Goal: Information Seeking & Learning: Learn about a topic

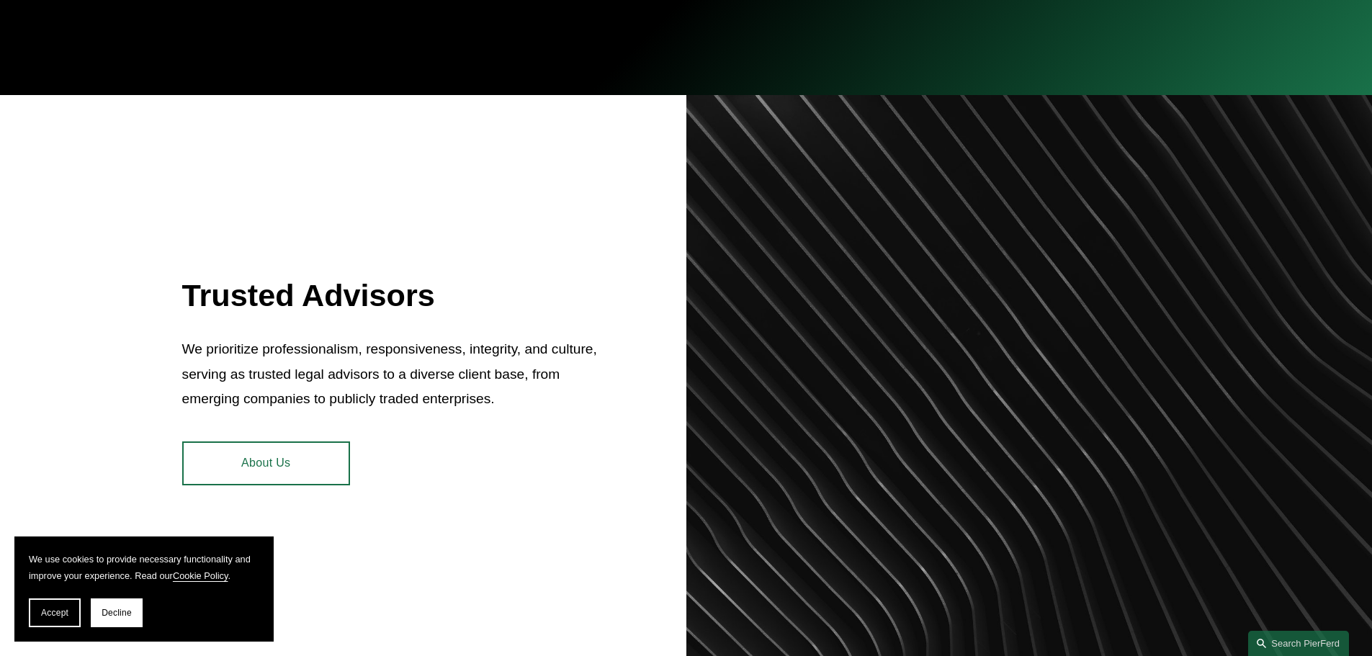
scroll to position [576, 0]
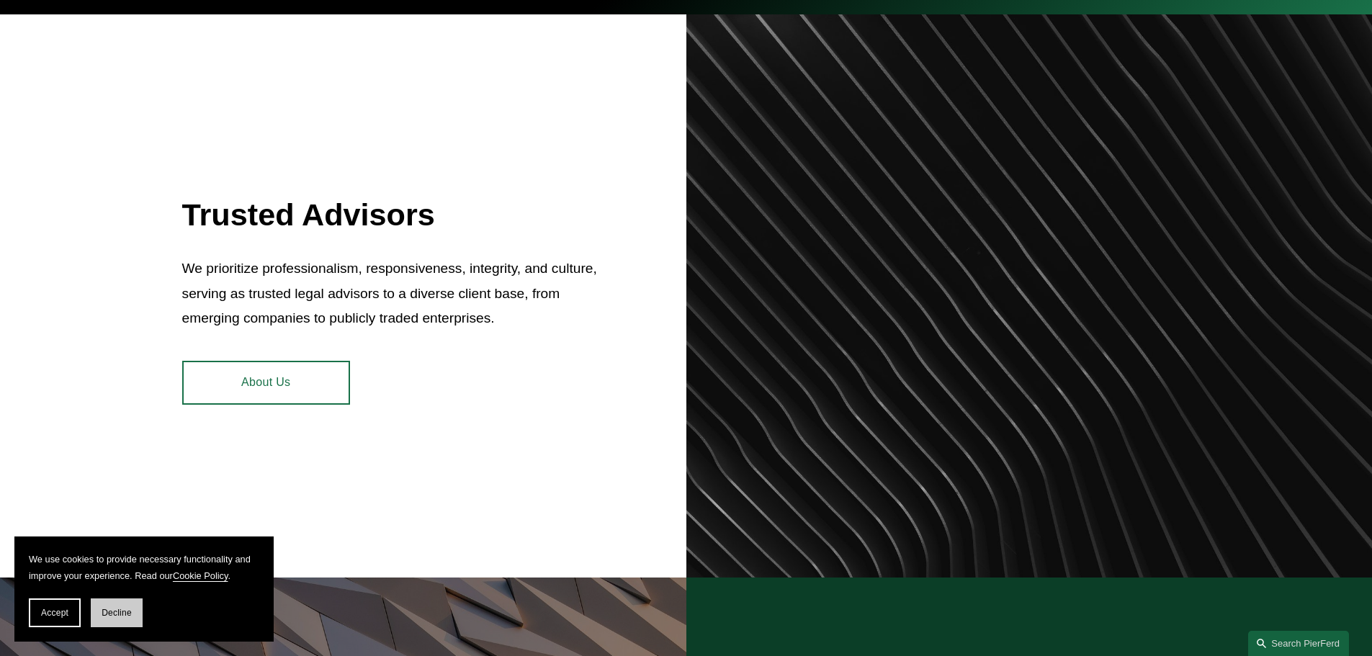
click at [110, 612] on span "Decline" at bounding box center [117, 613] width 30 height 10
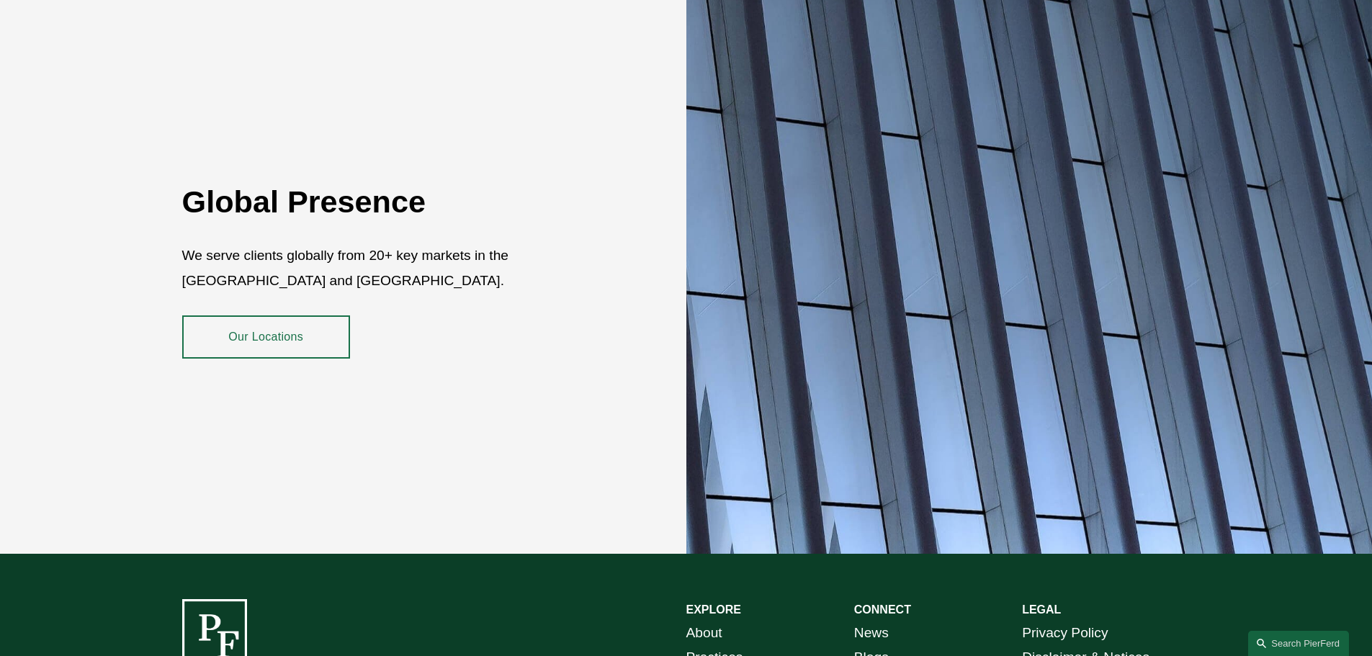
scroll to position [2448, 0]
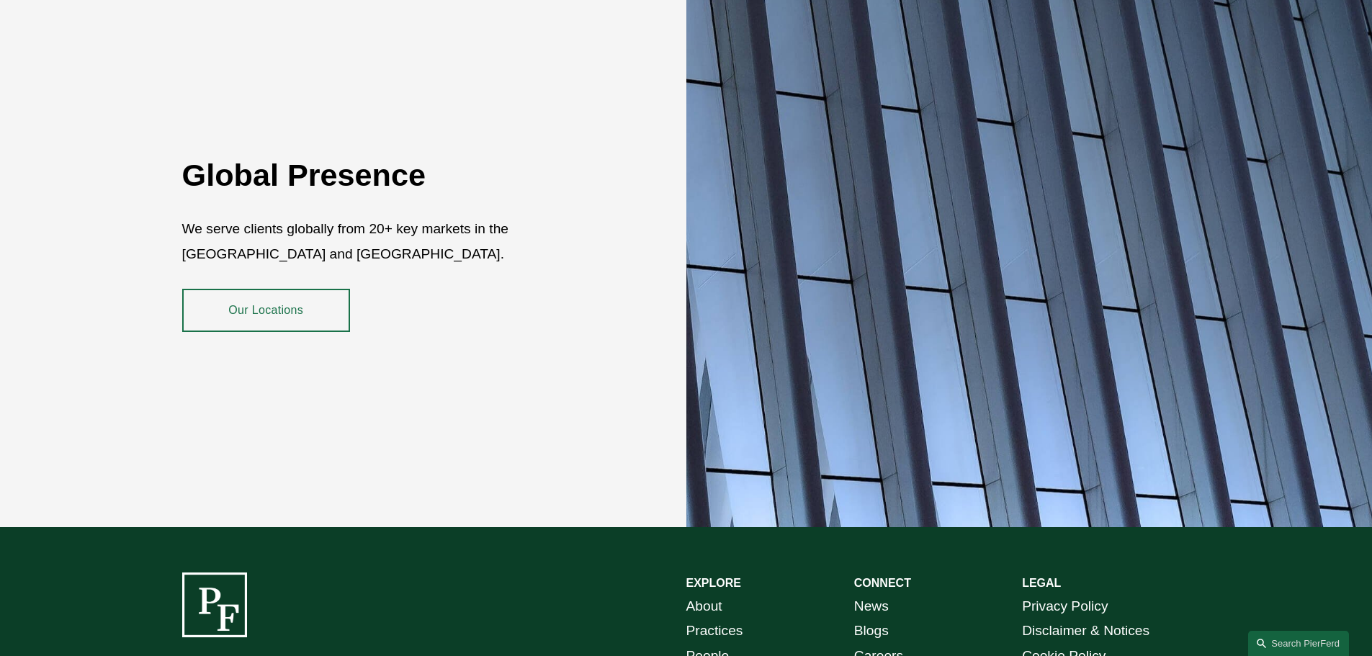
click at [300, 294] on link "Our Locations" at bounding box center [266, 310] width 168 height 43
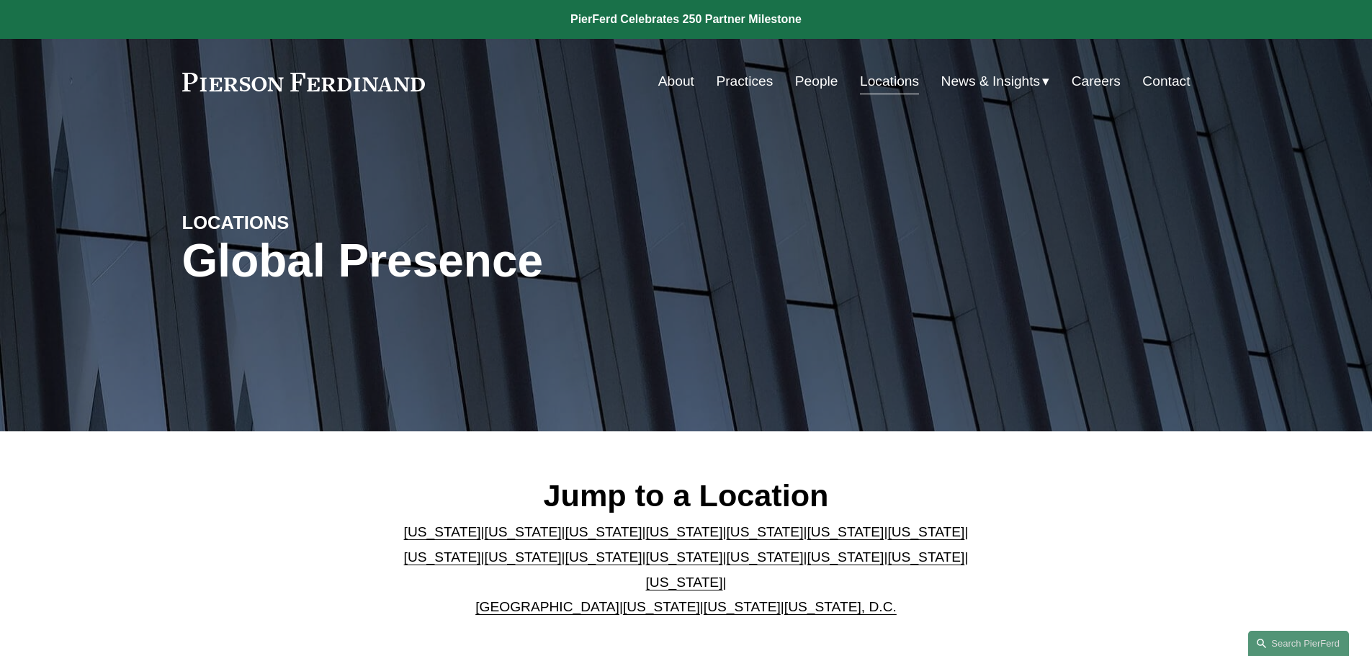
click at [810, 74] on link "People" at bounding box center [816, 81] width 43 height 27
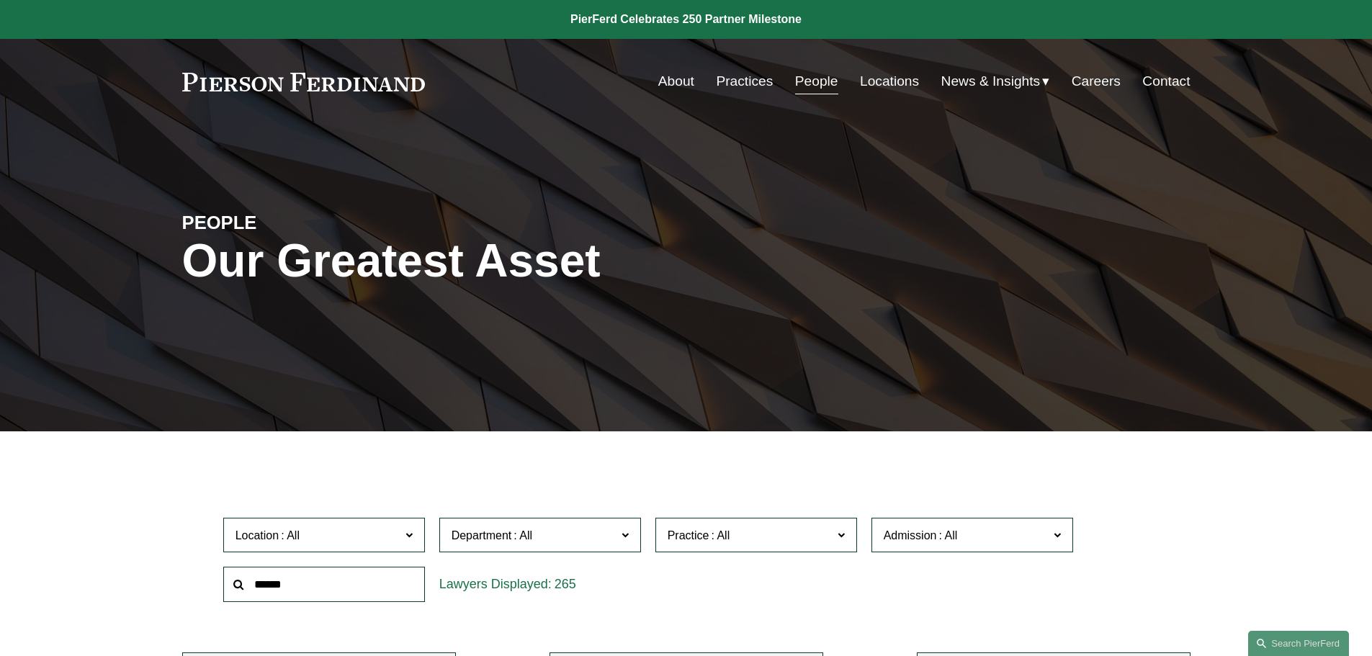
click at [411, 535] on span at bounding box center [408, 534] width 7 height 19
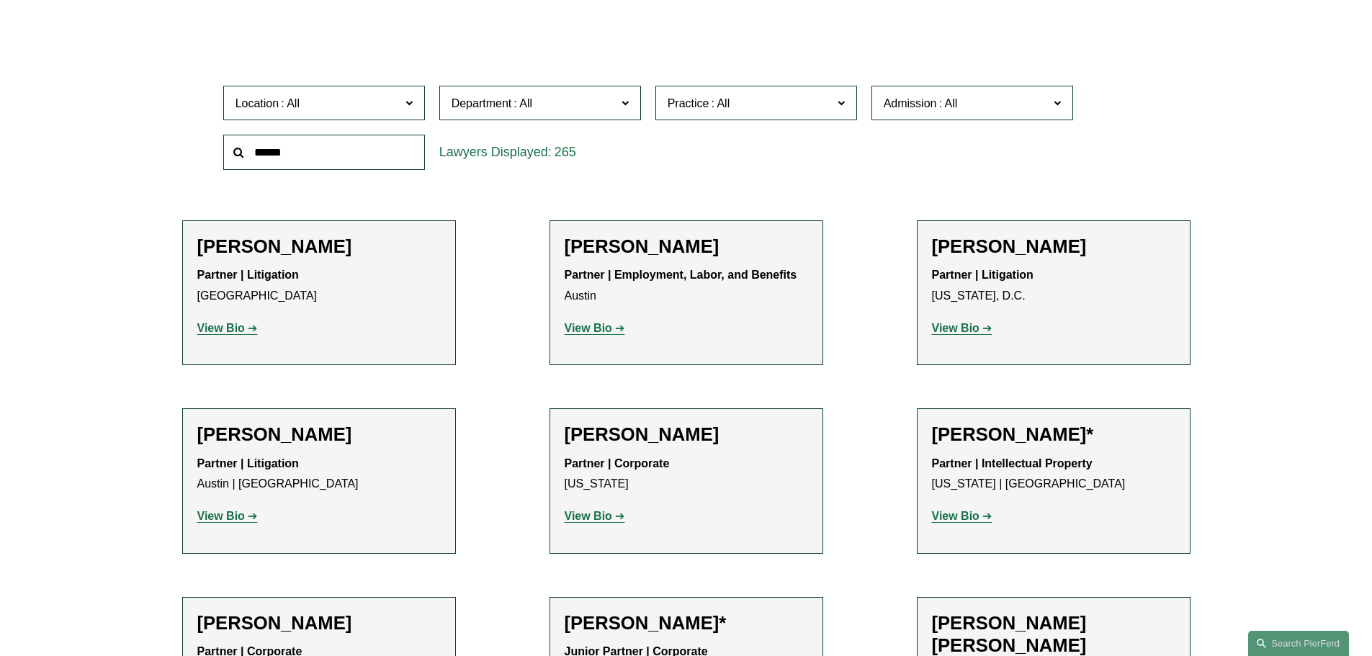
scroll to position [411, 0]
click at [0, 0] on link "[GEOGRAPHIC_DATA]" at bounding box center [0, 0] width 0 height 0
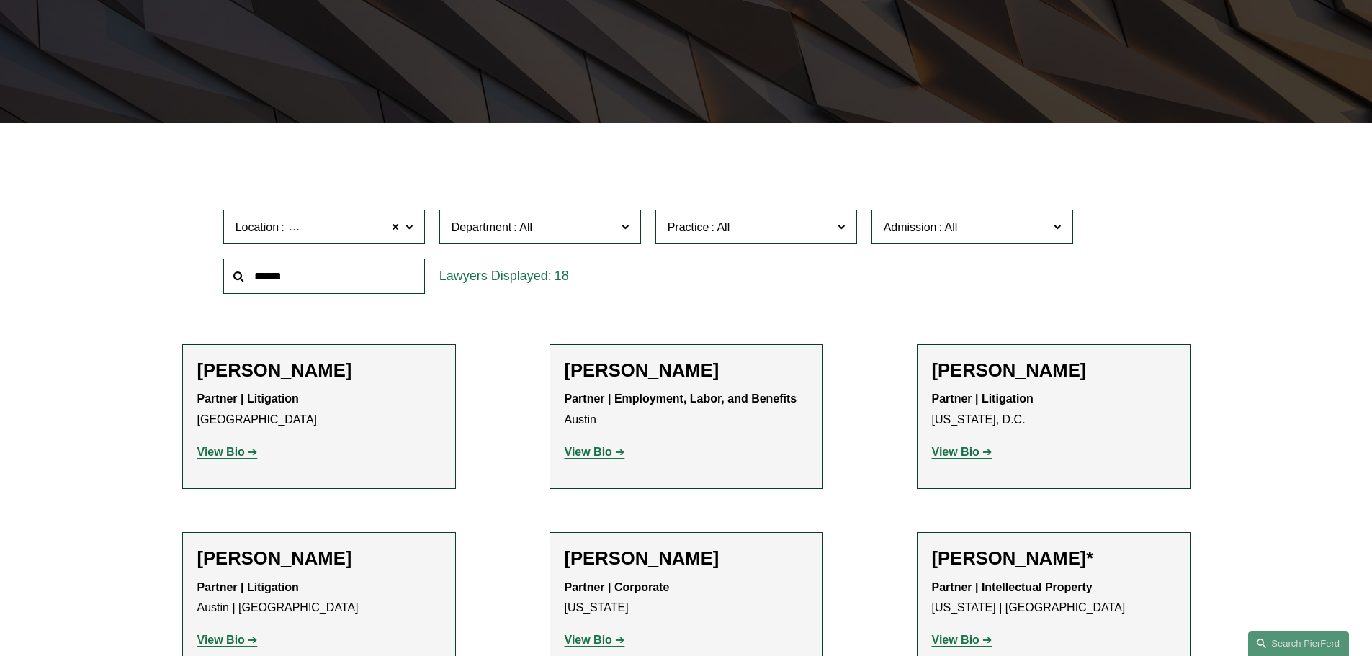
scroll to position [288, 0]
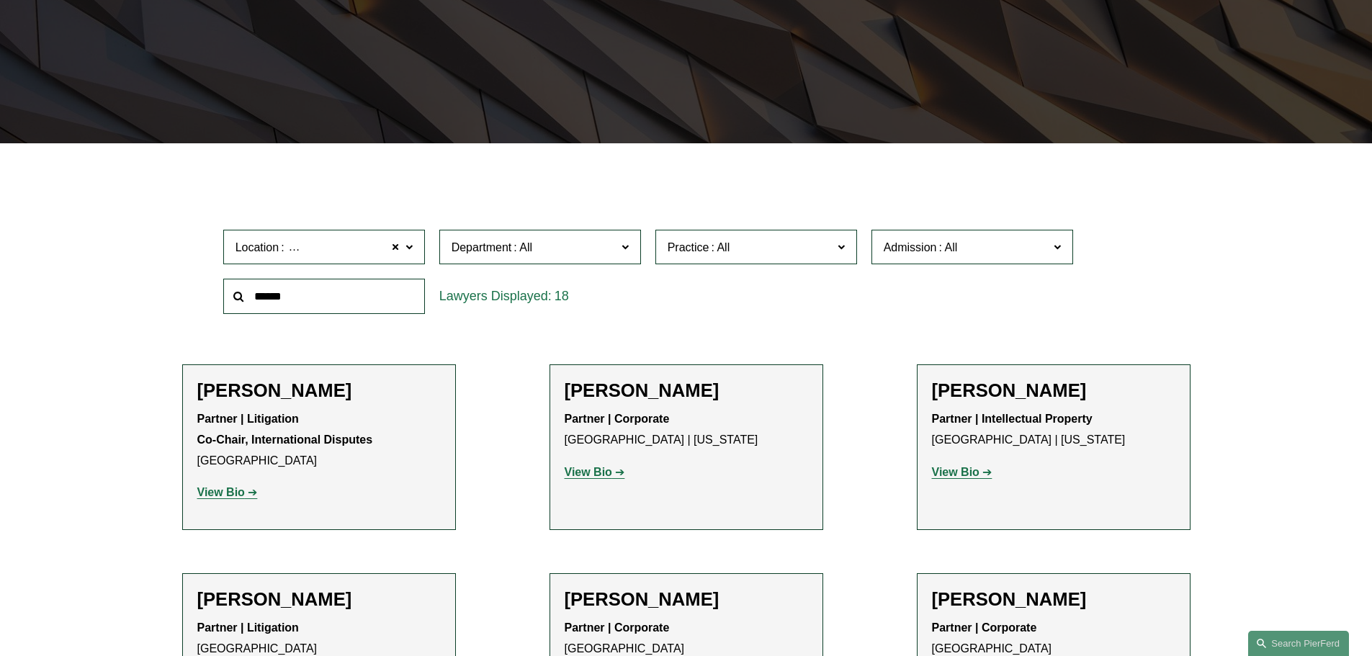
click at [228, 385] on h2 "Tiffany N. Comprés" at bounding box center [318, 390] width 243 height 22
click at [225, 494] on strong "View Bio" at bounding box center [221, 492] width 48 height 12
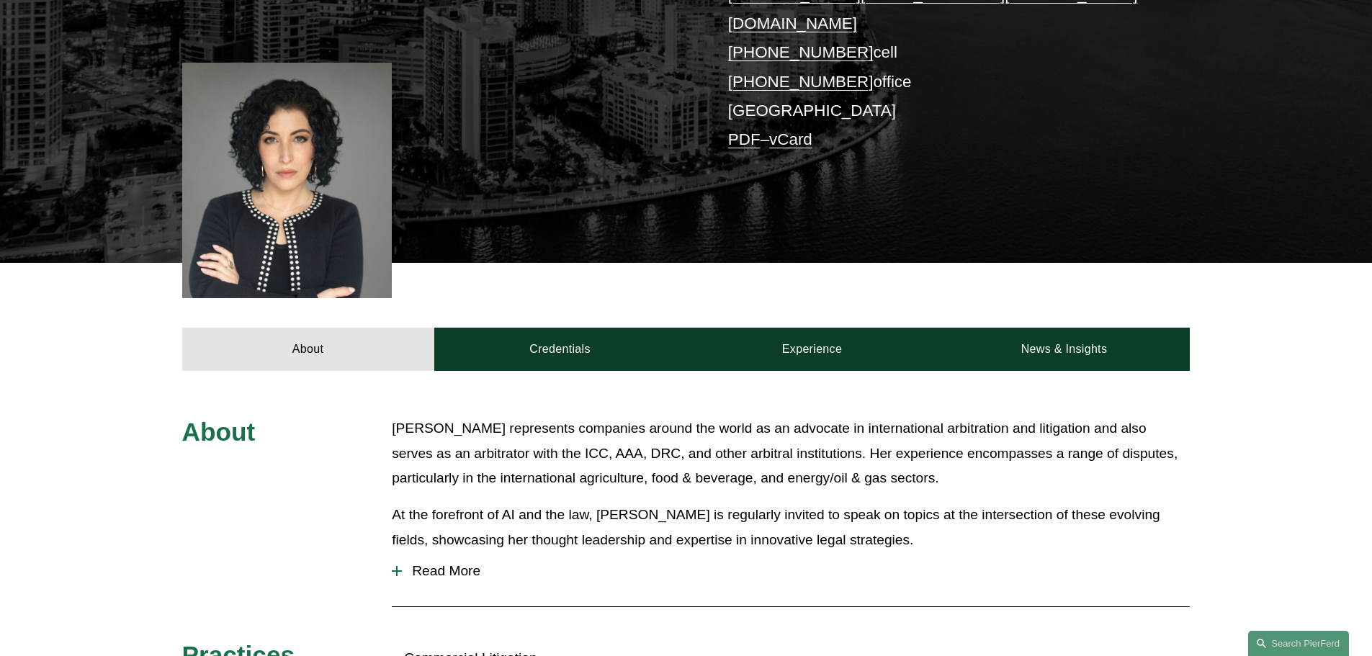
scroll to position [357, 0]
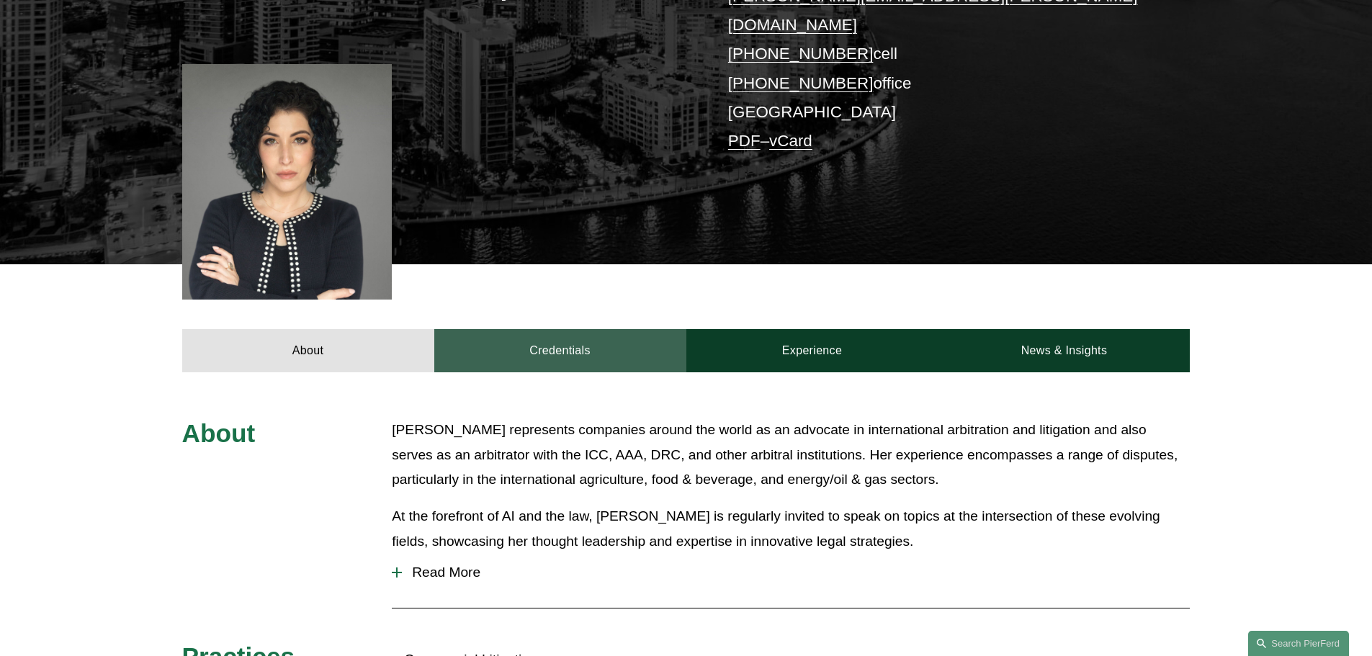
click at [560, 329] on link "Credentials" at bounding box center [560, 350] width 252 height 43
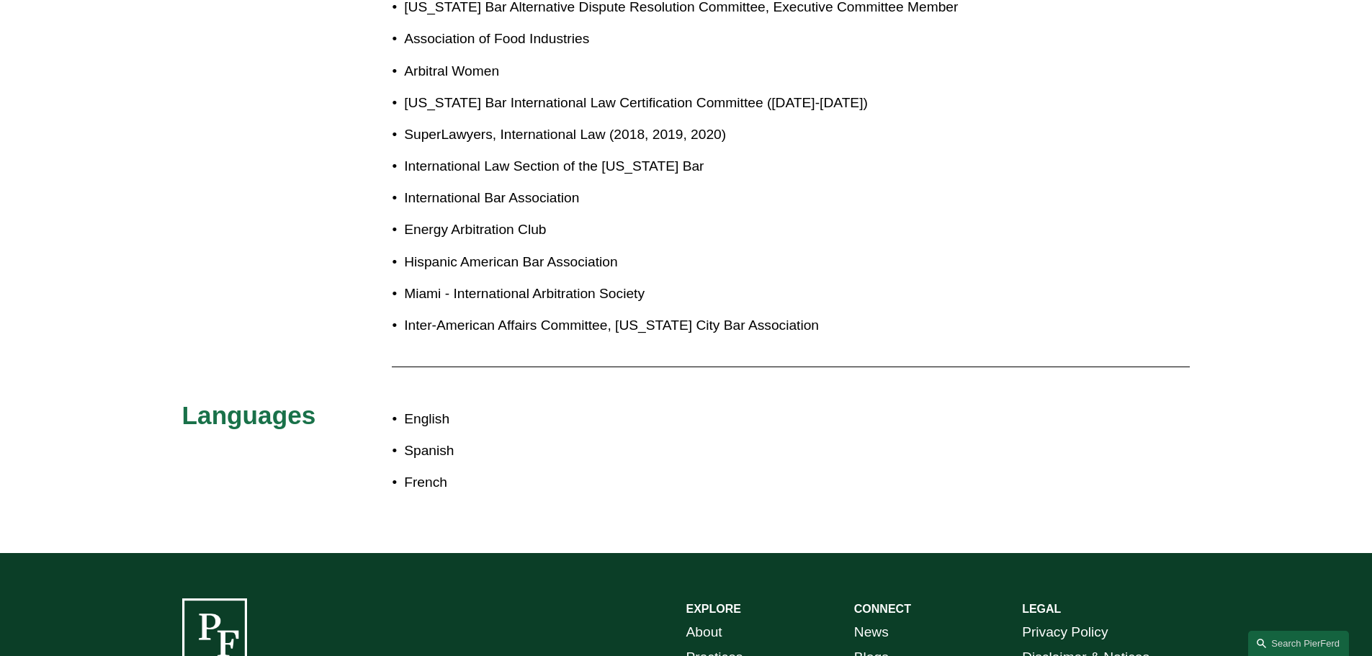
scroll to position [1365, 0]
